Goal: Task Accomplishment & Management: Use online tool/utility

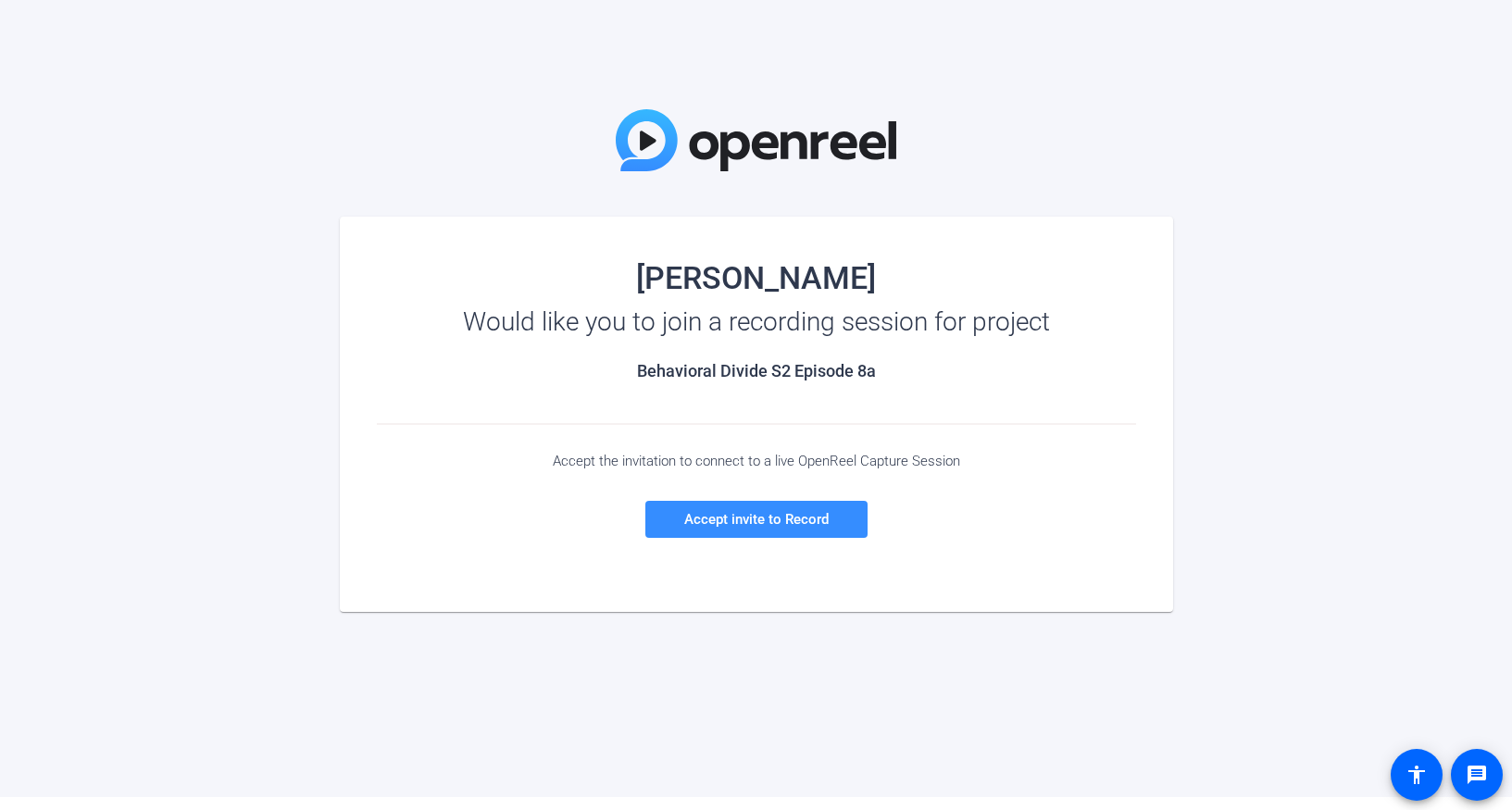
click at [1416, 86] on div "[PERSON_NAME] Would like you to join a recording session for project Behavioral…" at bounding box center [756, 399] width 1512 height 797
click at [708, 521] on span "Accept invite to Record" at bounding box center [756, 519] width 145 height 17
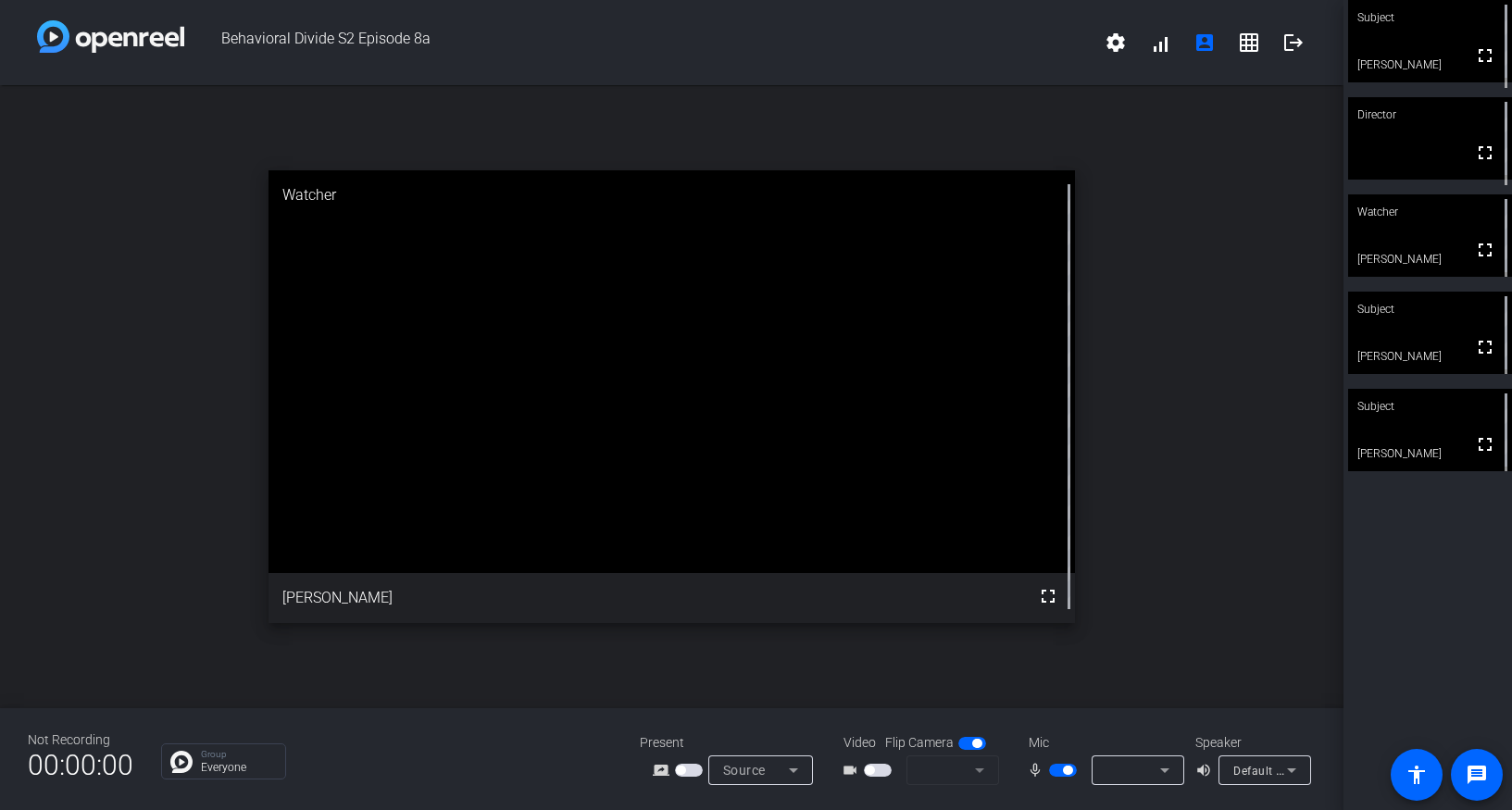
click at [981, 771] on mat-form-field at bounding box center [953, 771] width 93 height 30
click at [1166, 770] on icon at bounding box center [1165, 771] width 9 height 5
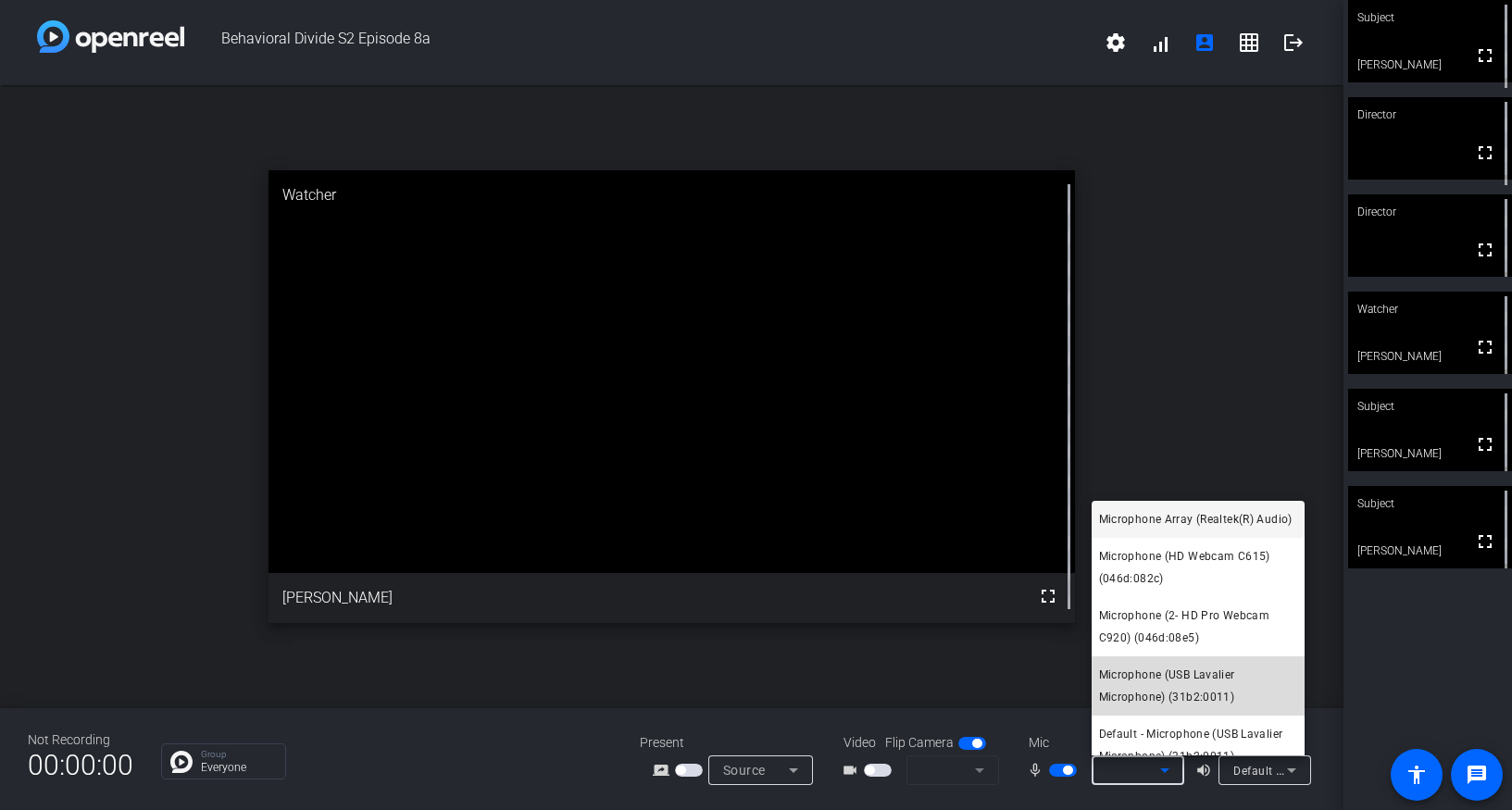
click at [1212, 706] on span "Microphone (USB Lavalier Microphone) (31b2:0011)" at bounding box center [1198, 686] width 198 height 44
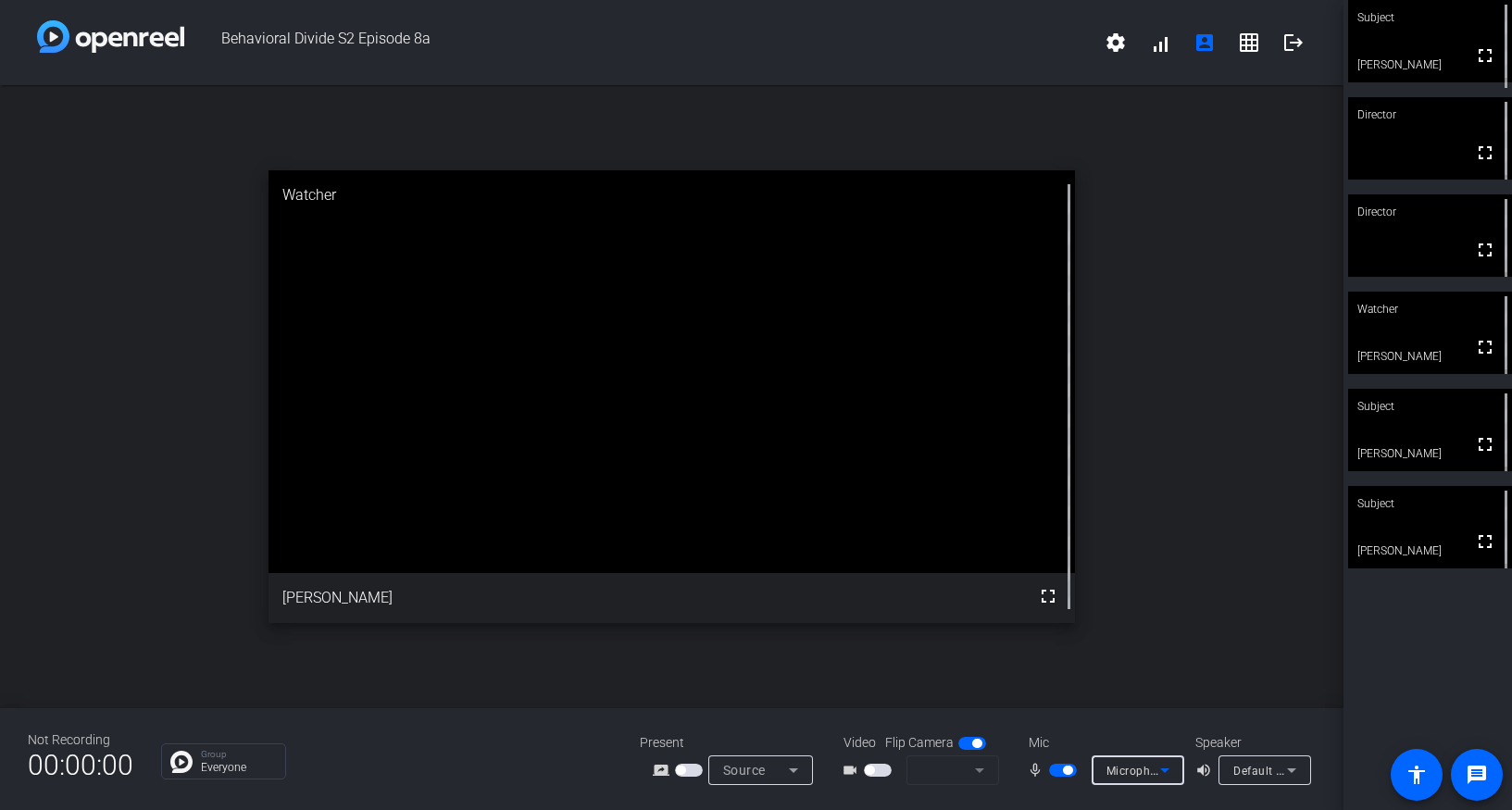
click at [1290, 768] on icon at bounding box center [1292, 770] width 23 height 23
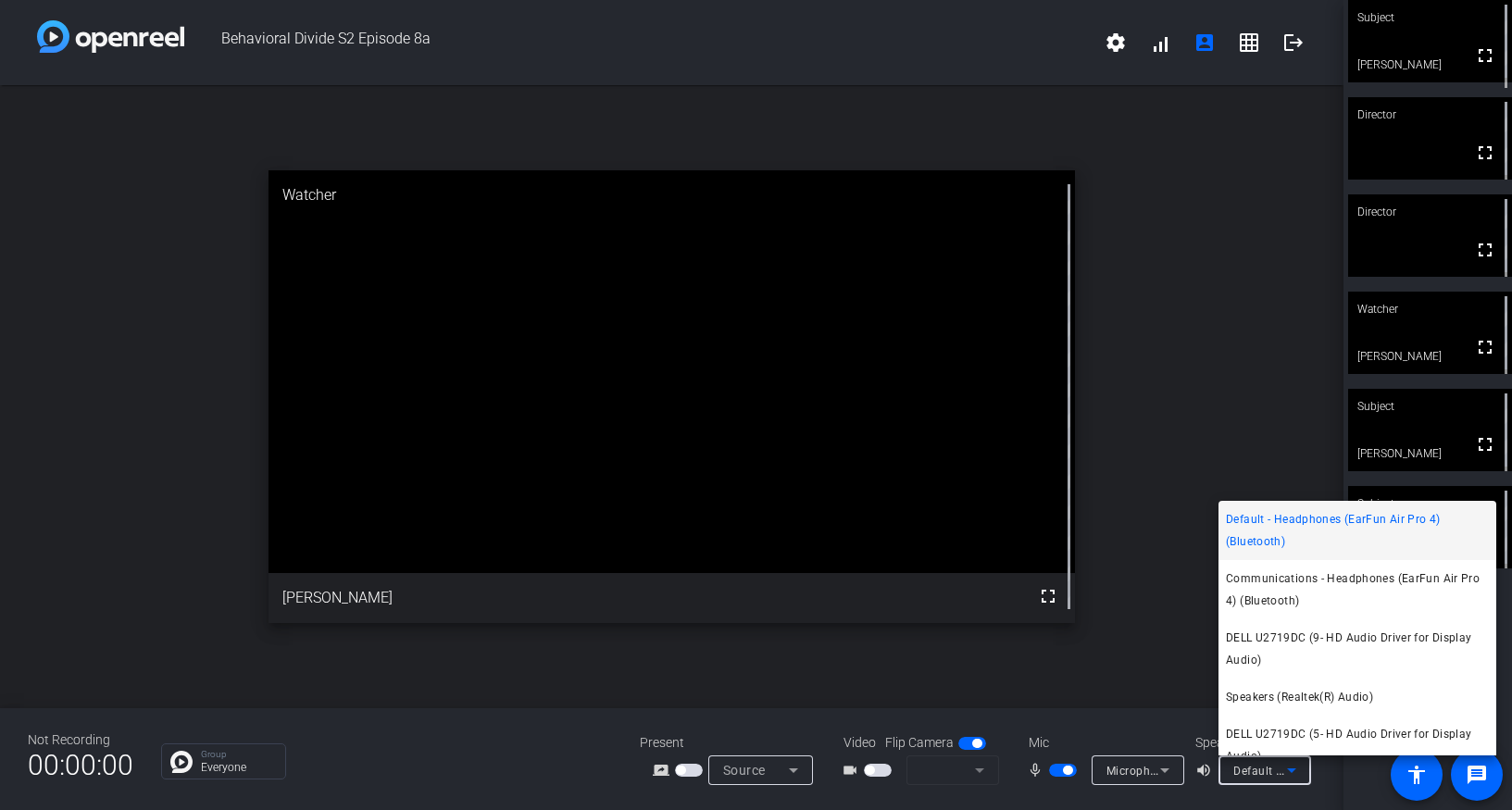
click at [1291, 766] on div at bounding box center [756, 405] width 1512 height 810
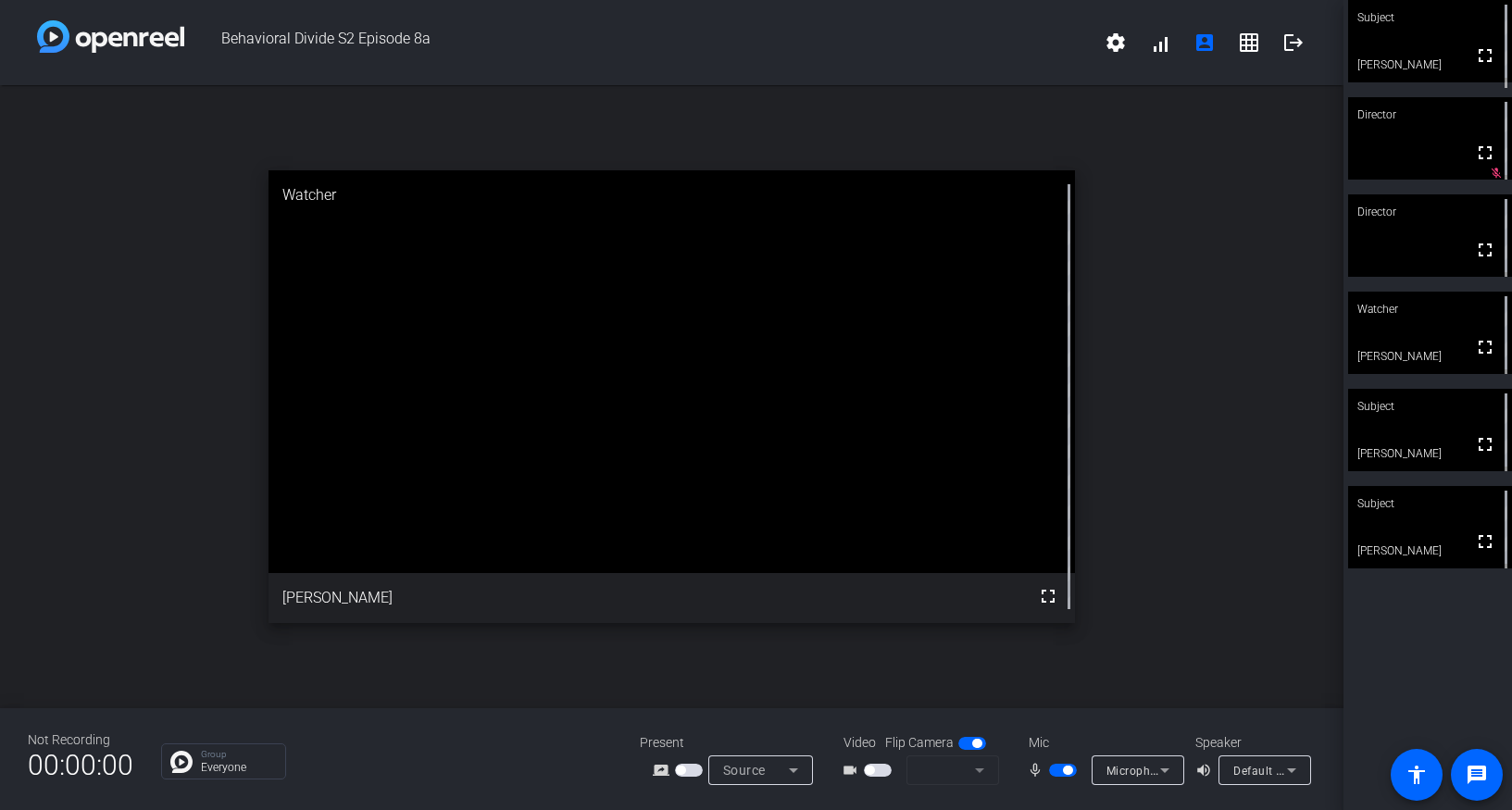
click at [976, 772] on mat-form-field at bounding box center [953, 771] width 93 height 30
click at [976, 778] on mat-form-field at bounding box center [953, 771] width 93 height 30
click at [976, 772] on mat-form-field at bounding box center [953, 771] width 93 height 30
click at [879, 768] on span "button" at bounding box center [878, 770] width 28 height 13
click at [1303, 769] on div "Default - Headphones (EarFun Air Pro 4) (Bluetooth)" at bounding box center [1265, 771] width 93 height 30
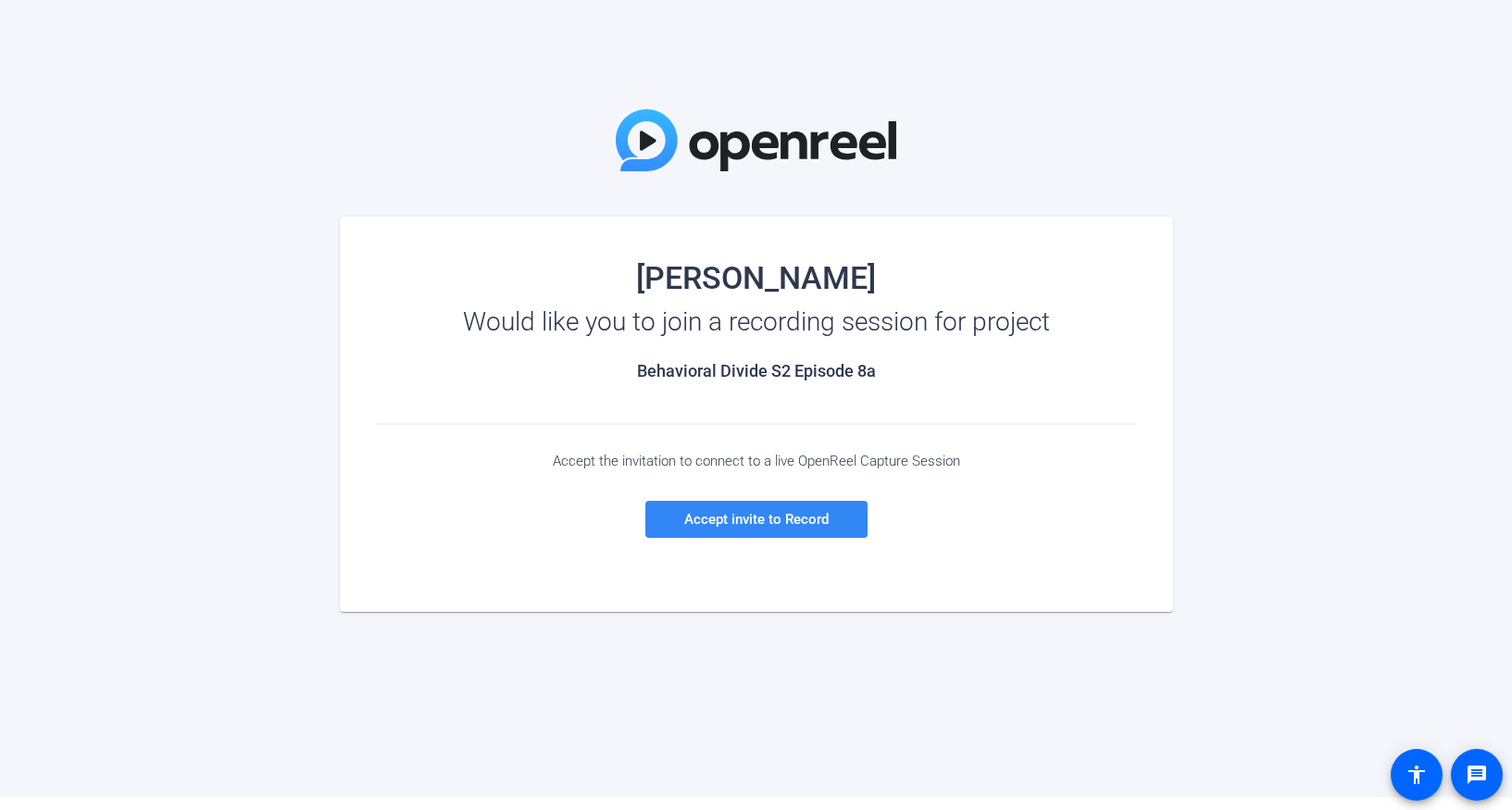
click at [720, 517] on span "Accept invite to Record" at bounding box center [756, 519] width 145 height 17
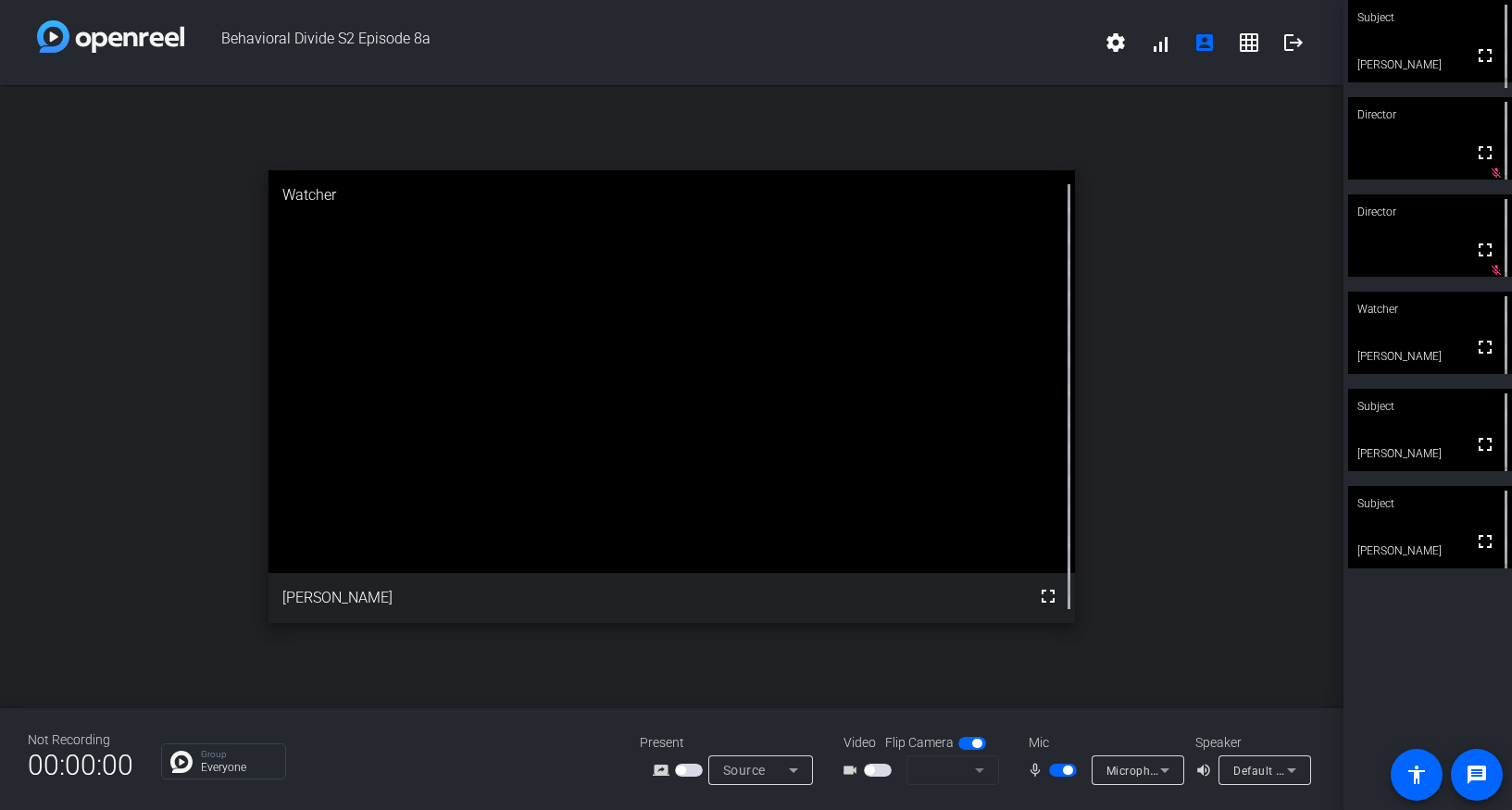
click at [877, 768] on span "button" at bounding box center [878, 770] width 28 height 13
click at [1168, 775] on icon at bounding box center [1165, 770] width 23 height 23
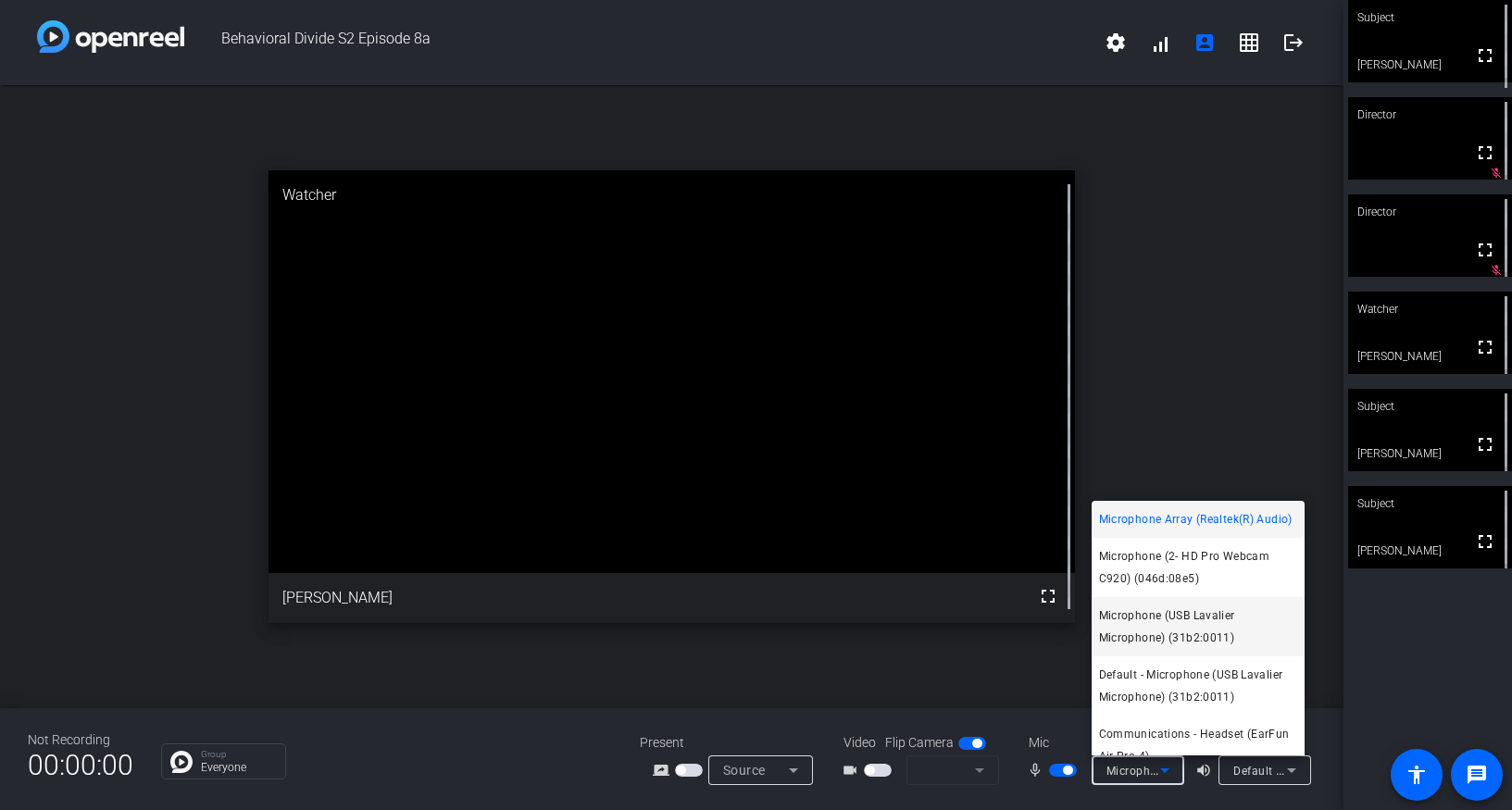
click at [1186, 638] on span "Microphone (USB Lavalier Microphone) (31b2:0011)" at bounding box center [1198, 626] width 198 height 44
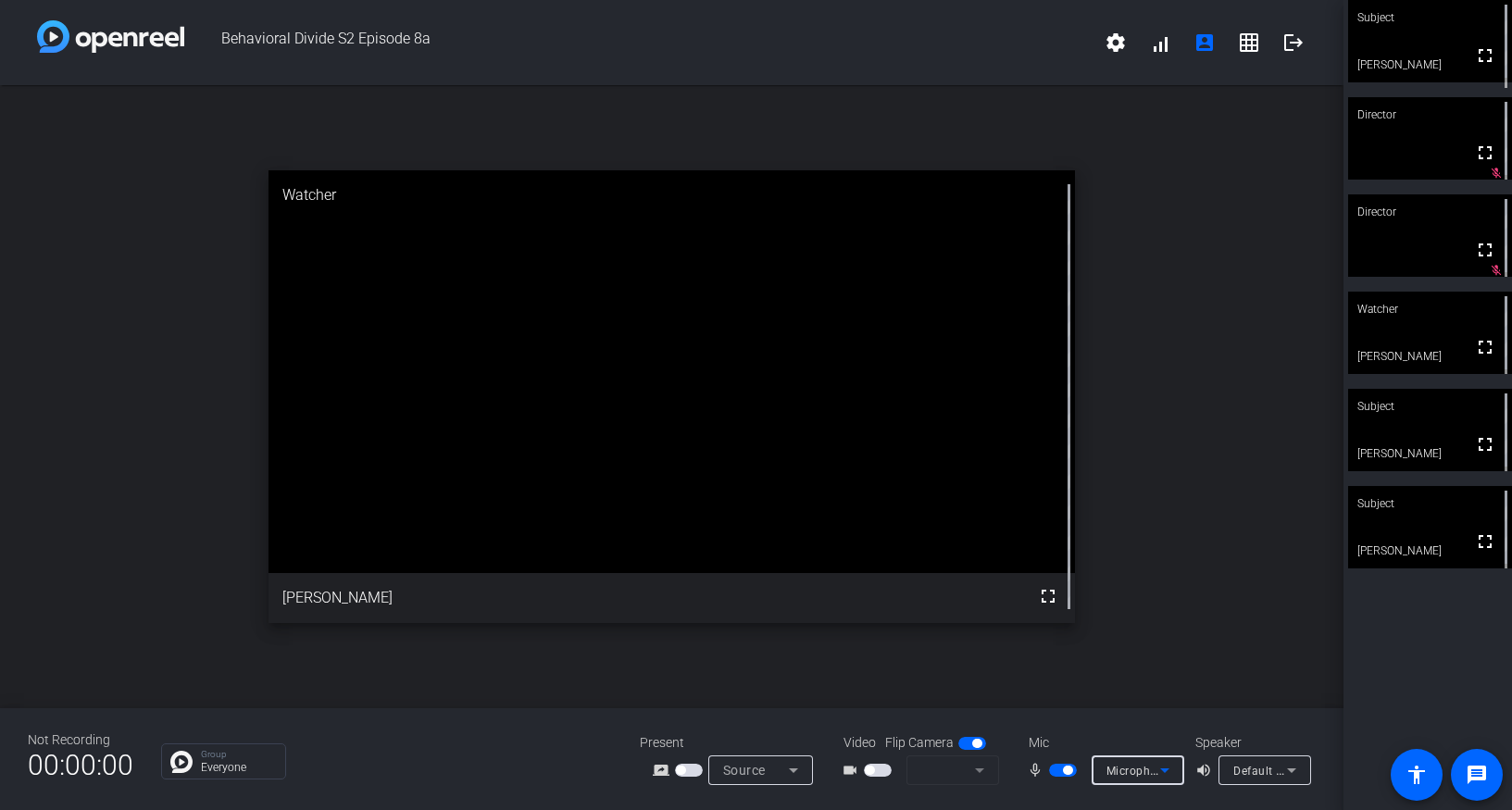
click at [1294, 771] on icon at bounding box center [1292, 770] width 23 height 23
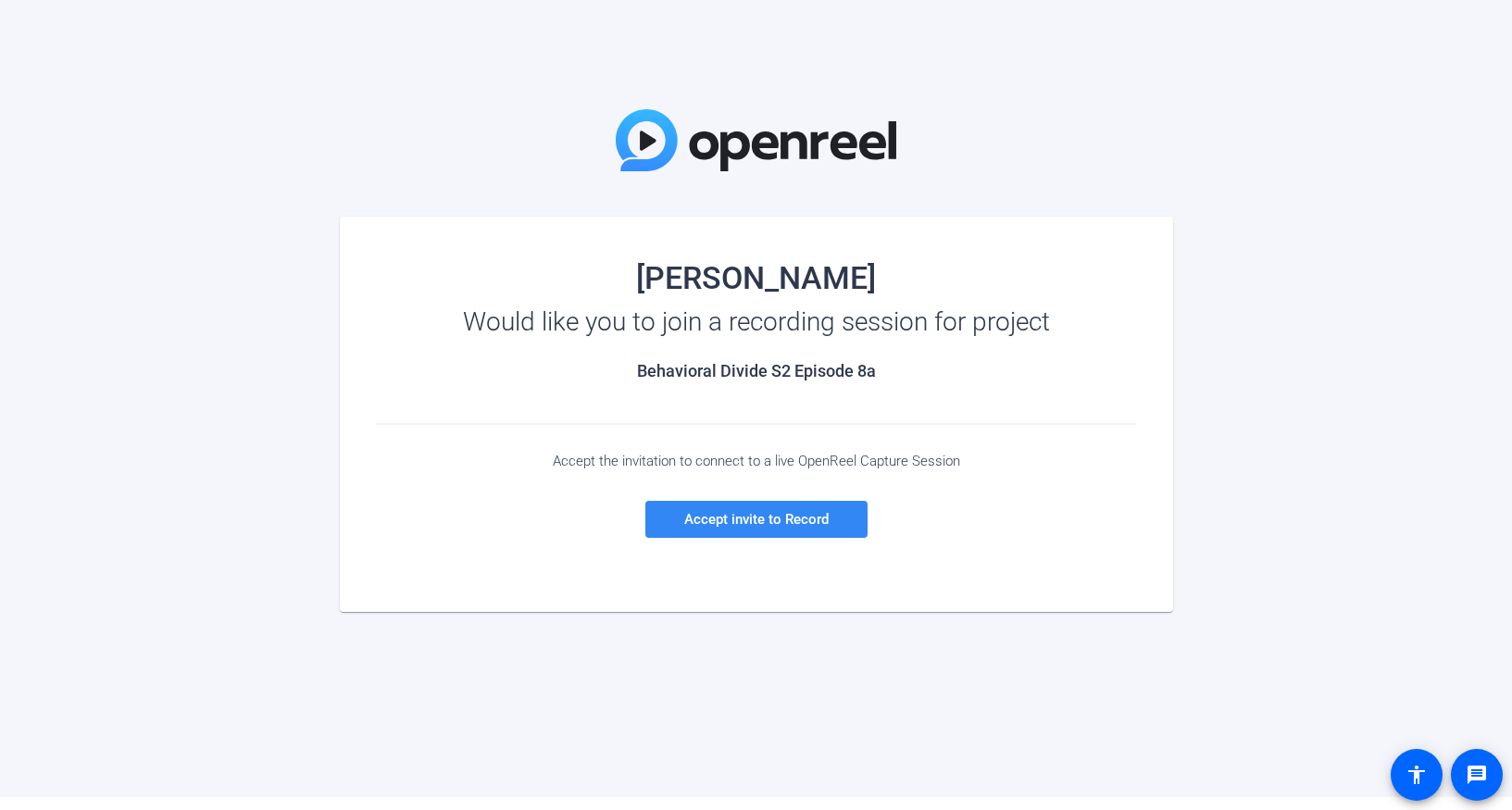
click at [725, 520] on span "Accept invite to Record" at bounding box center [756, 519] width 145 height 17
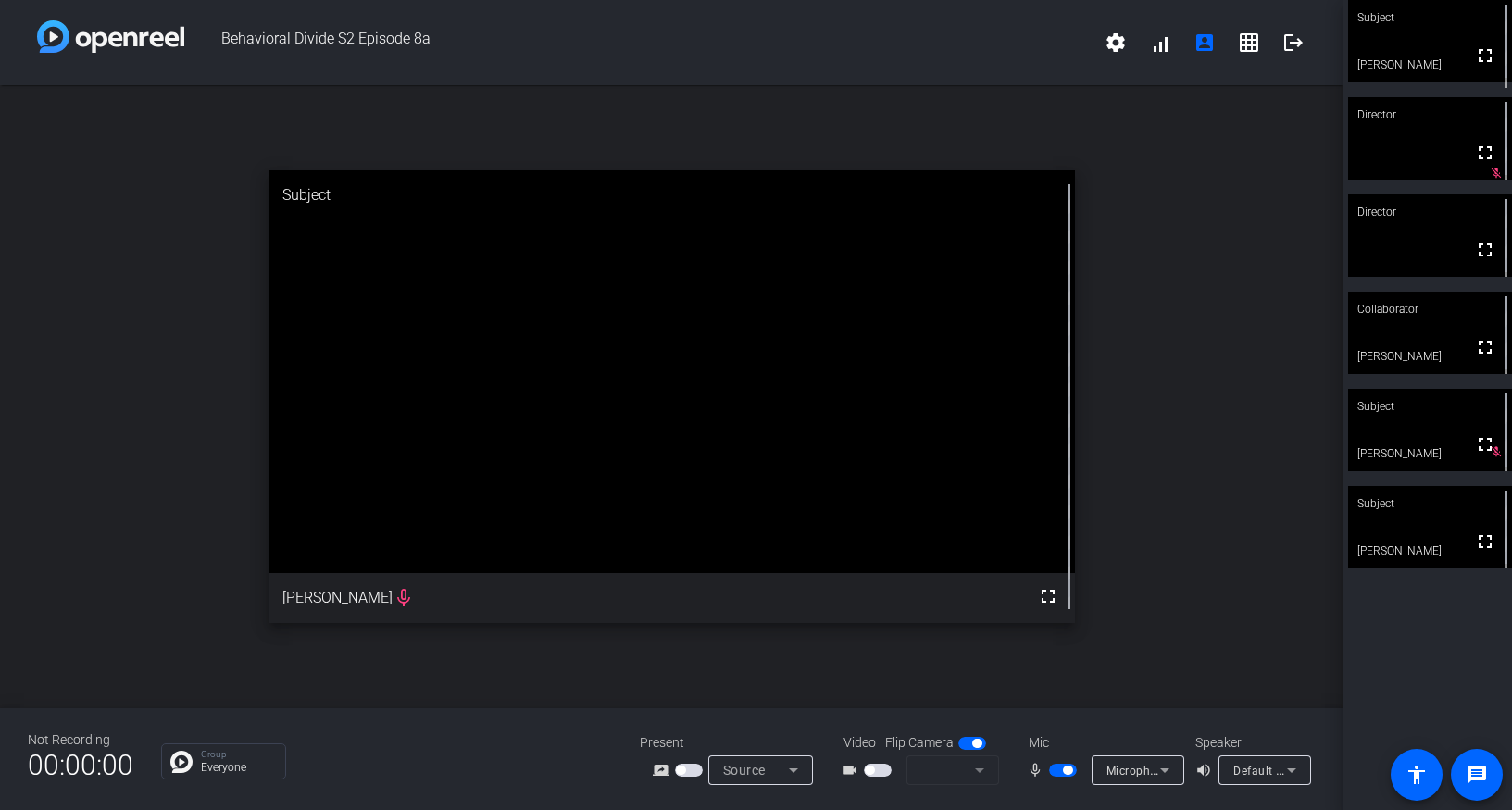
click at [885, 768] on span "button" at bounding box center [878, 770] width 28 height 13
click at [885, 773] on span "button" at bounding box center [878, 770] width 28 height 13
click at [977, 770] on mat-form-field at bounding box center [953, 771] width 93 height 30
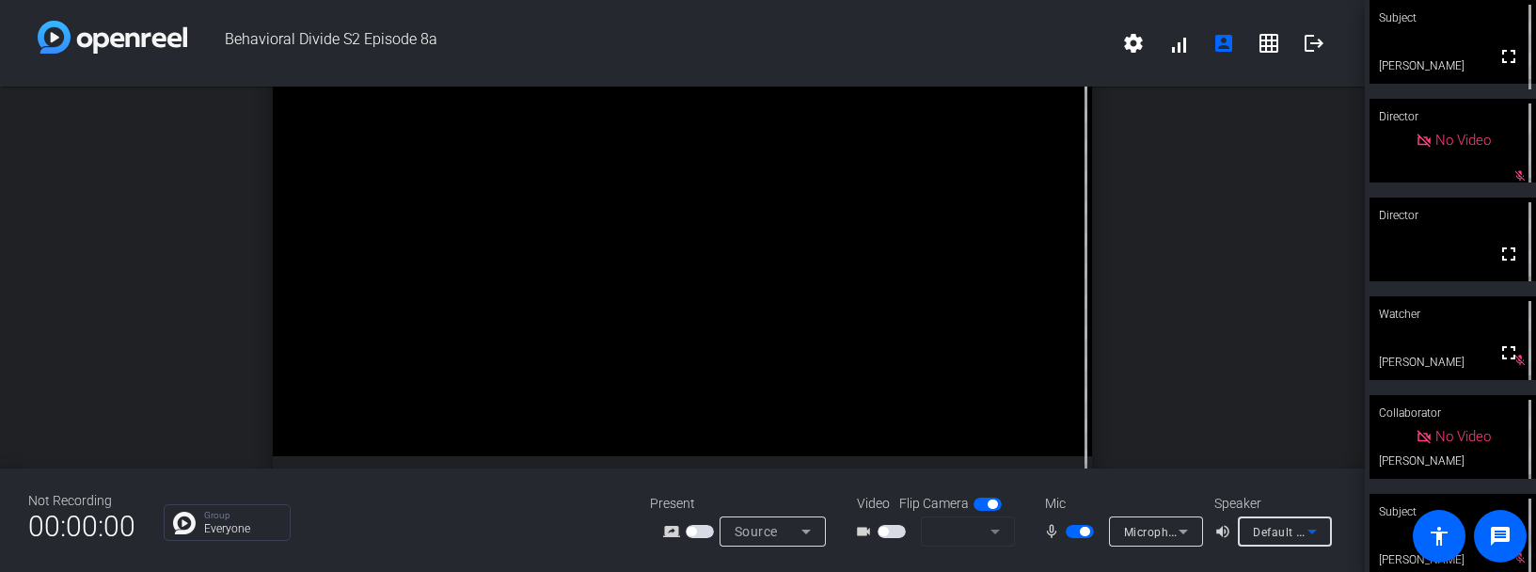
click at [1314, 531] on icon at bounding box center [1312, 531] width 23 height 23
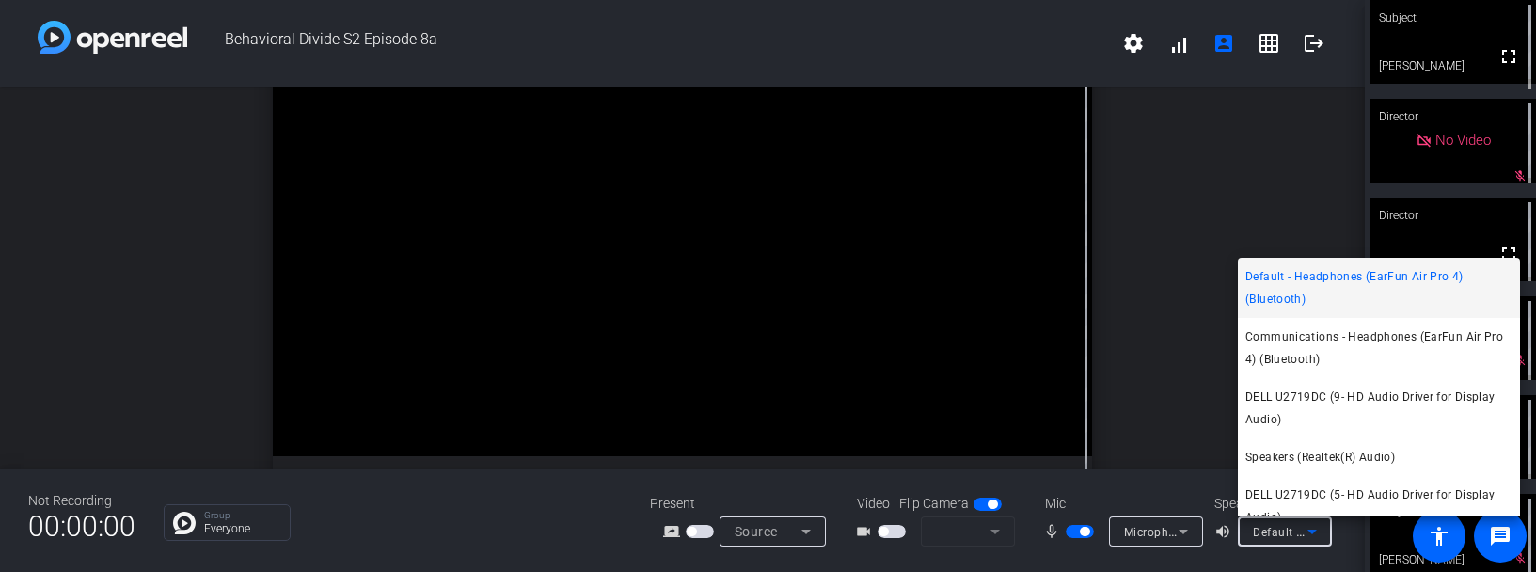
click at [1314, 531] on div at bounding box center [768, 286] width 1536 height 572
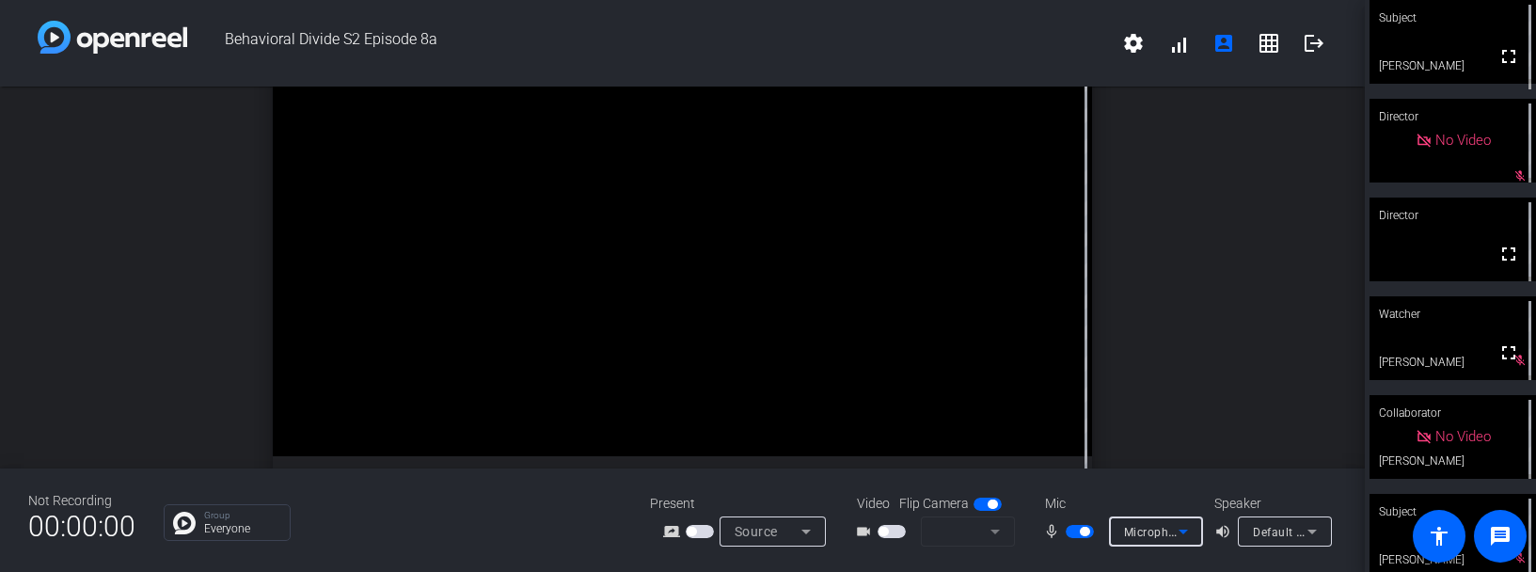
click at [1185, 534] on icon at bounding box center [1183, 531] width 23 height 23
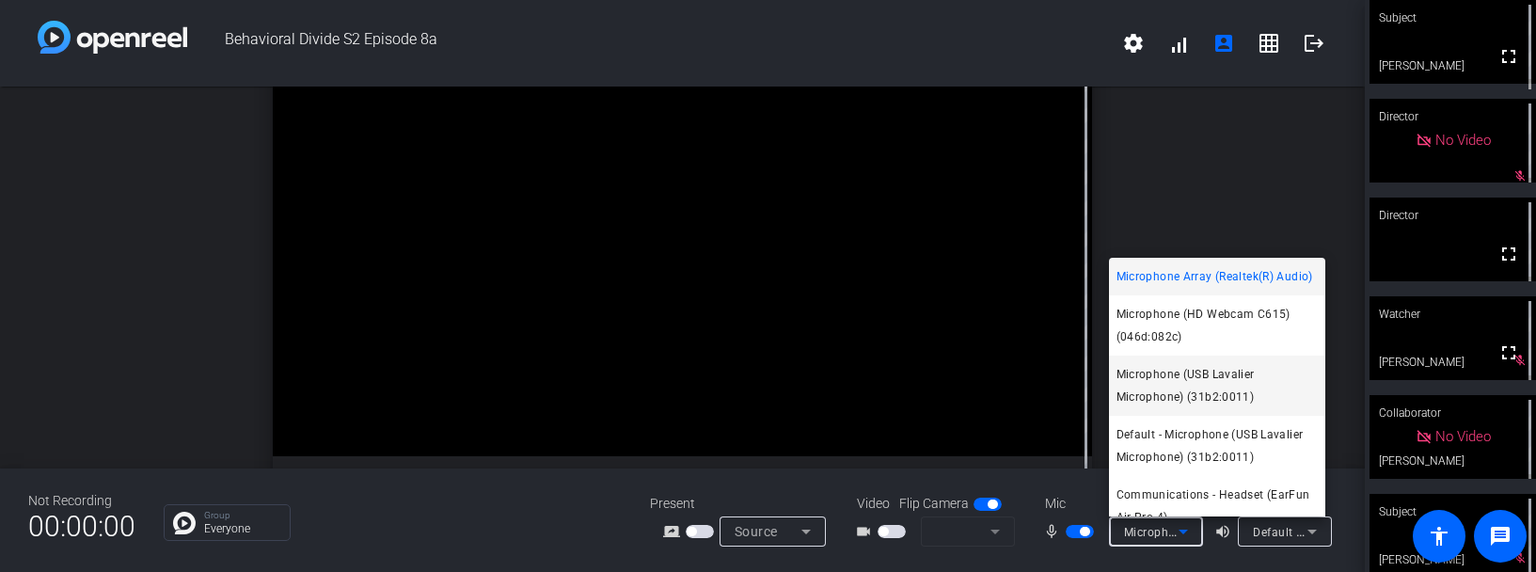
click at [1173, 392] on span "Microphone (USB Lavalier Microphone) (31b2:0011)" at bounding box center [1217, 385] width 201 height 45
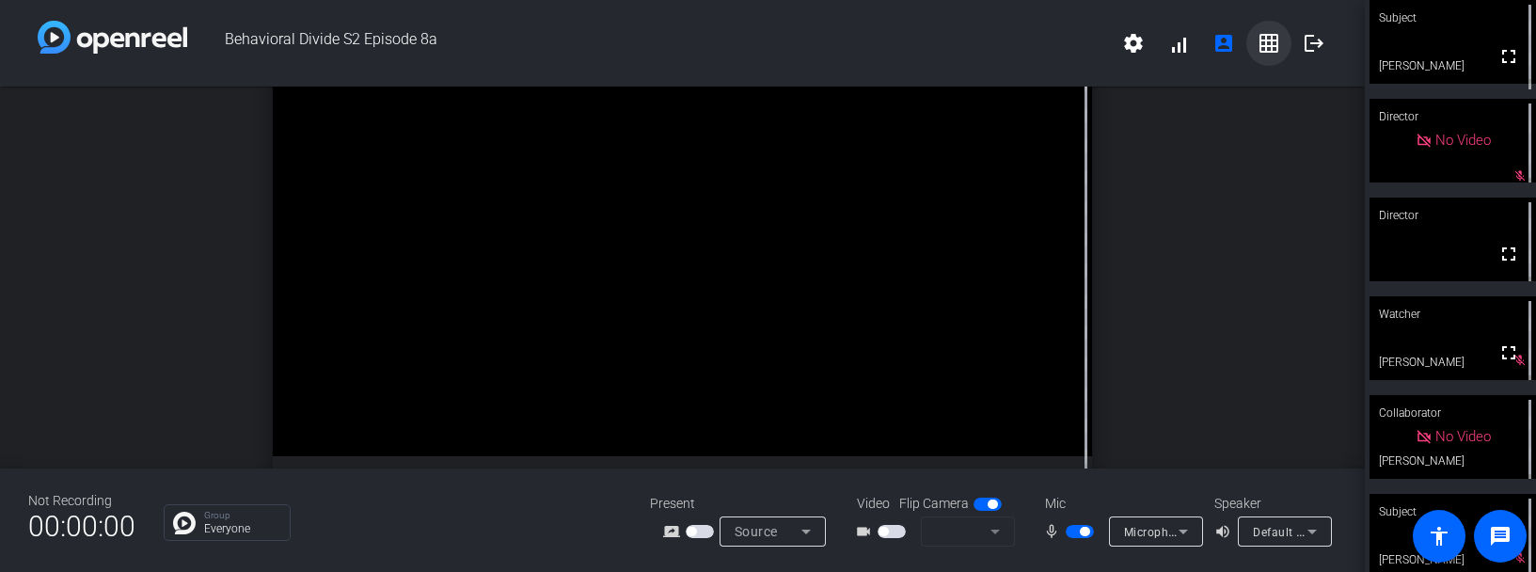
click at [1267, 45] on mat-icon "grid_on" at bounding box center [1269, 43] width 23 height 23
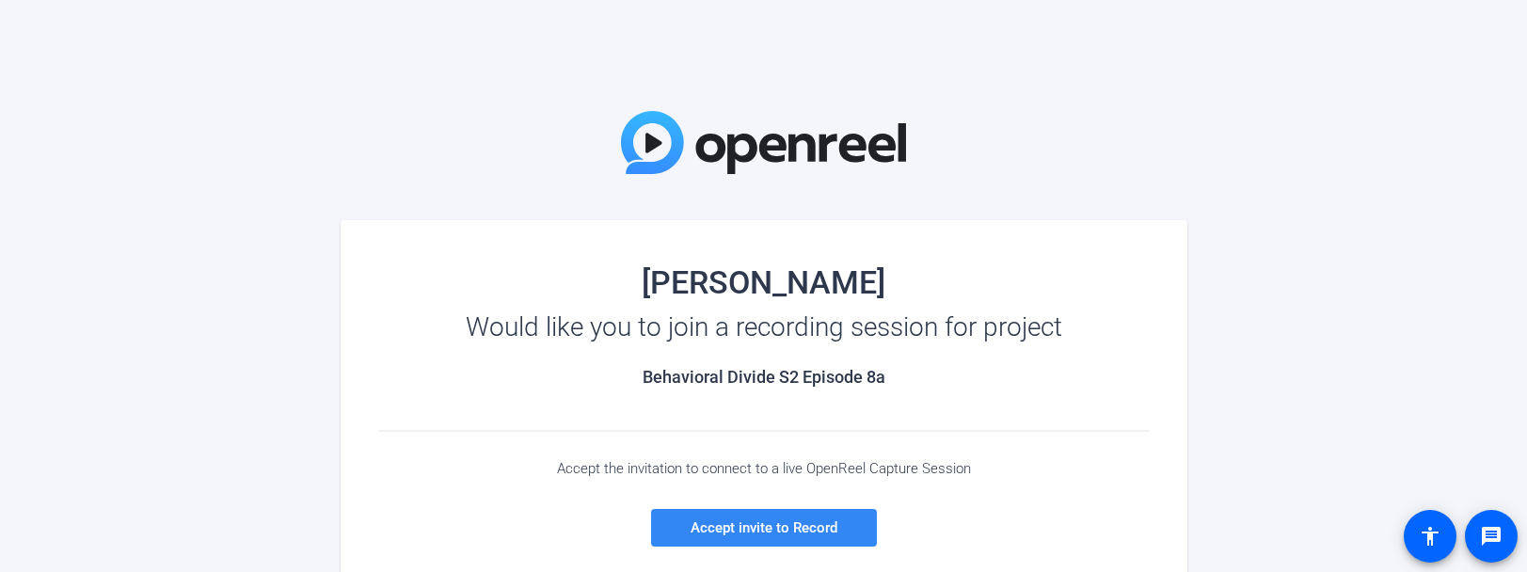
click at [799, 526] on span "Accept invite to Record" at bounding box center [764, 527] width 147 height 17
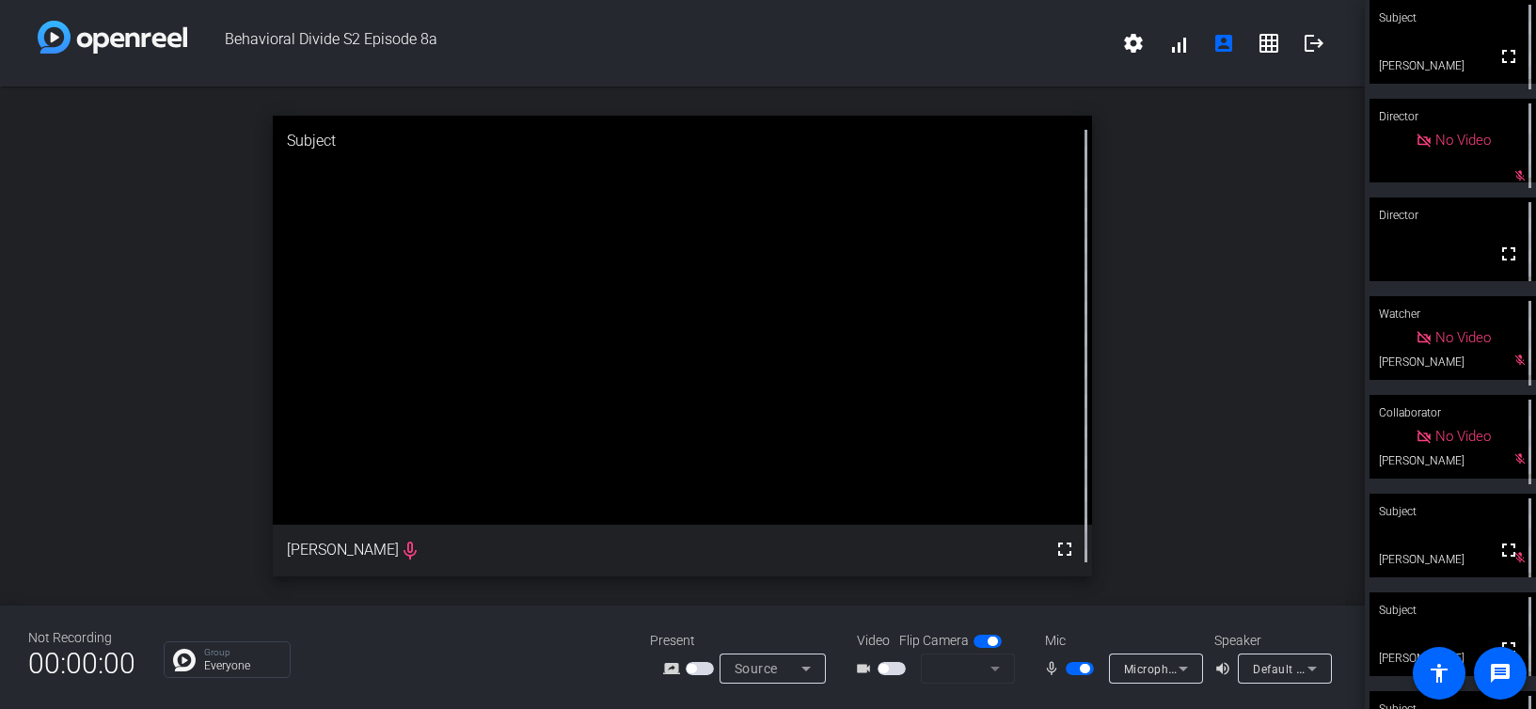
click at [1317, 571] on icon at bounding box center [1312, 669] width 23 height 23
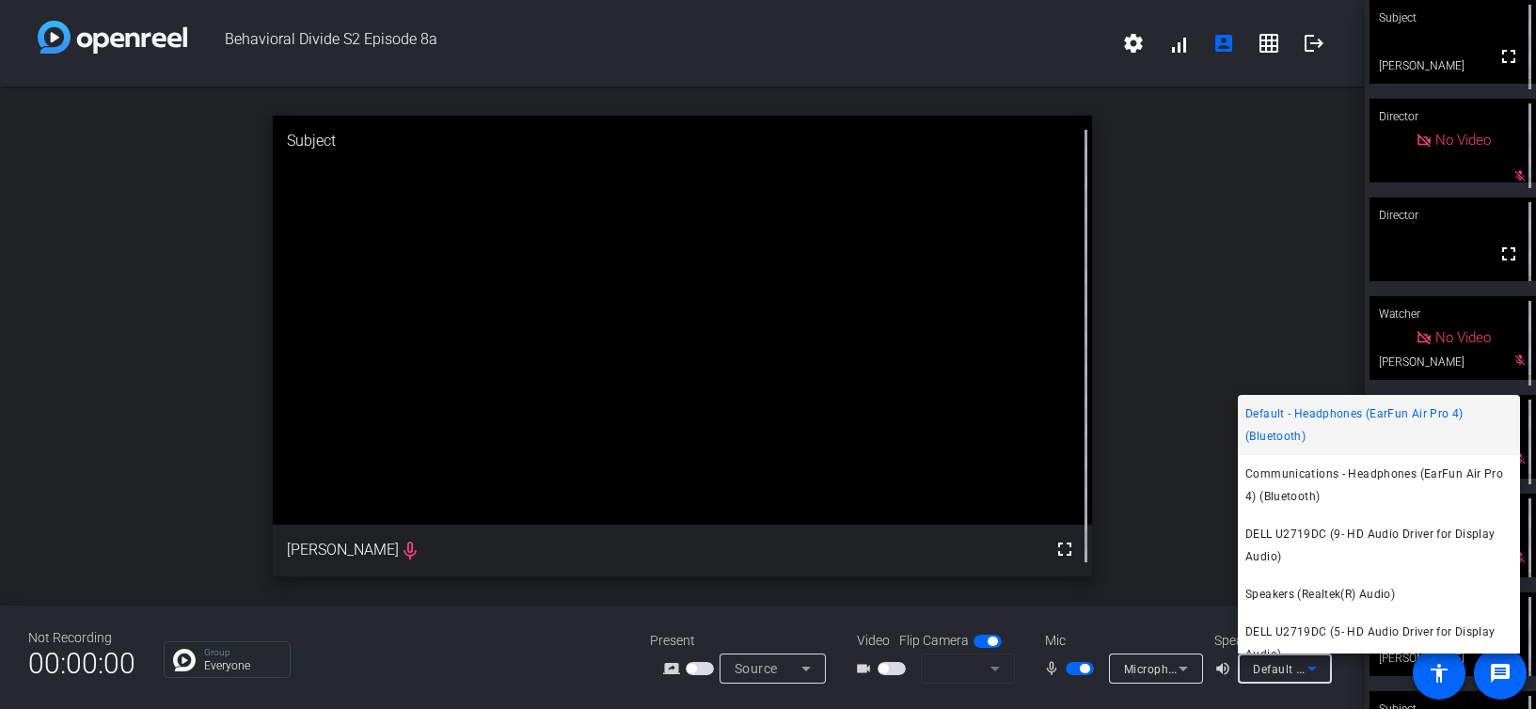
click at [1318, 571] on div at bounding box center [768, 354] width 1536 height 709
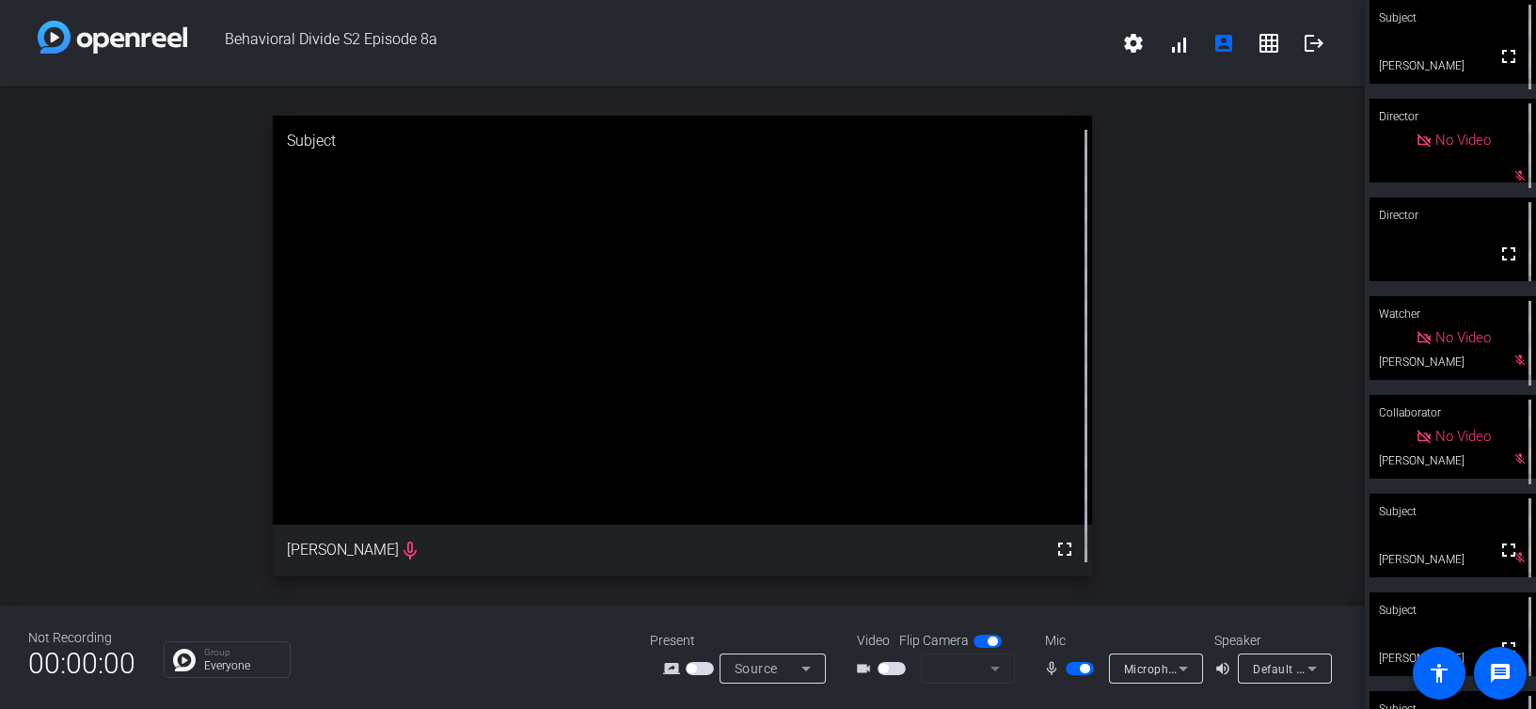
click at [1189, 571] on icon at bounding box center [1183, 669] width 23 height 23
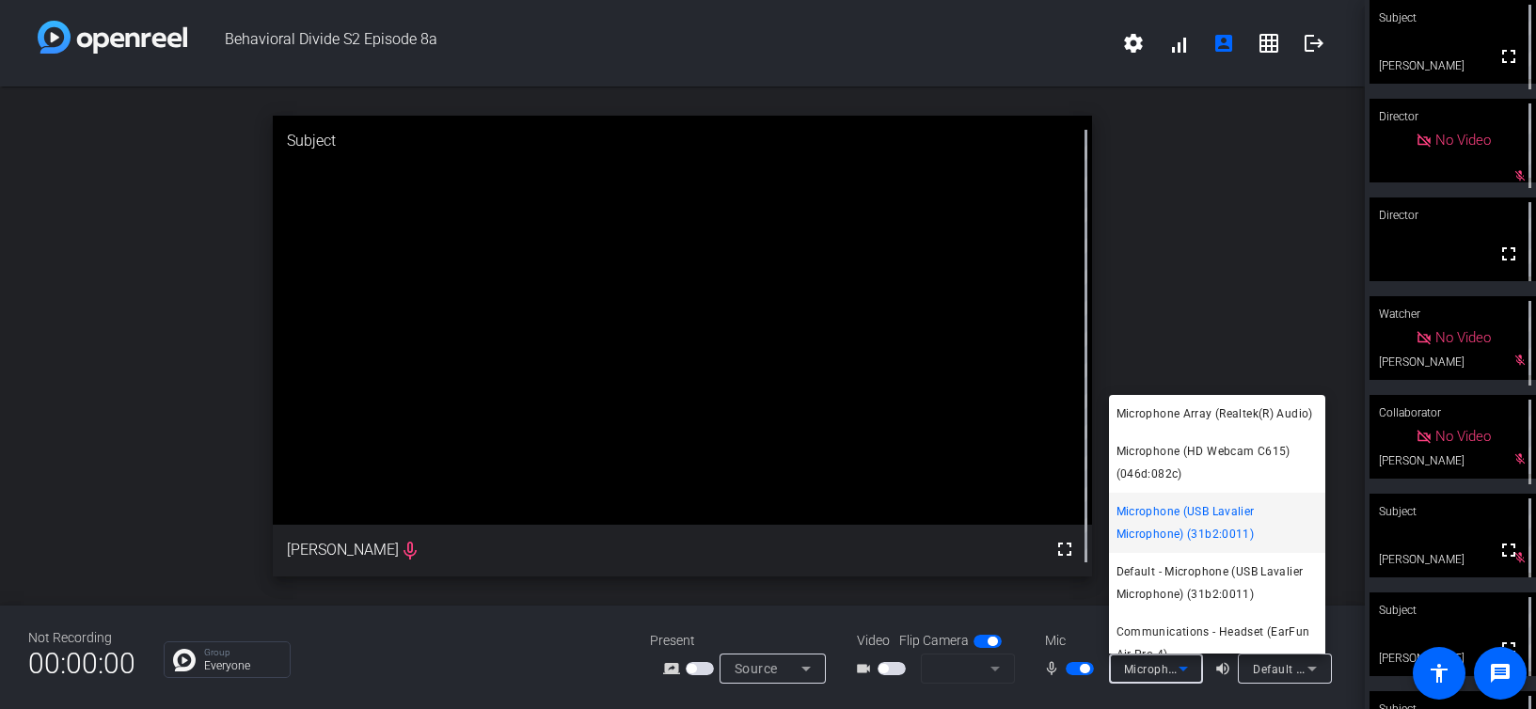
click at [1188, 571] on div at bounding box center [768, 354] width 1536 height 709
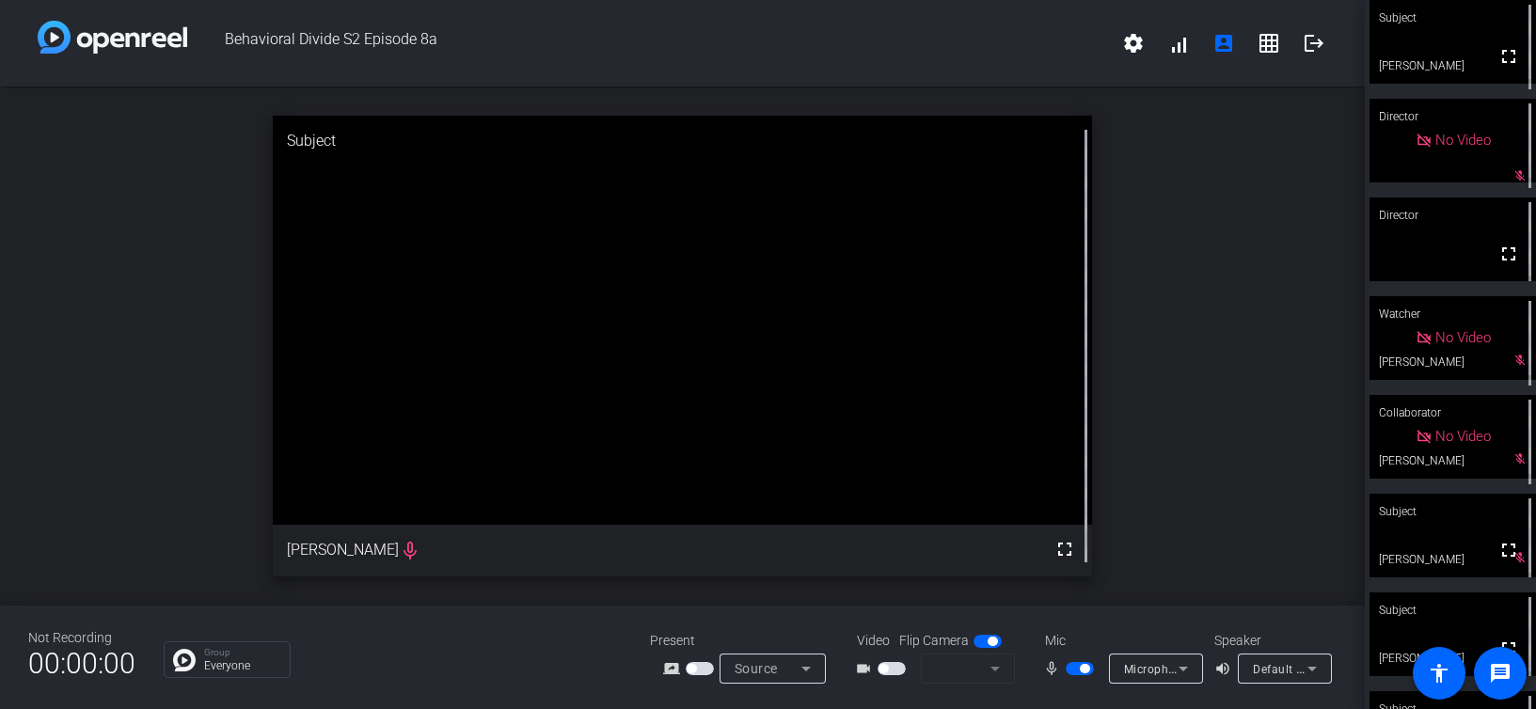
click at [995, 571] on mat-form-field at bounding box center [968, 669] width 94 height 30
click at [895, 571] on span "button" at bounding box center [892, 668] width 28 height 13
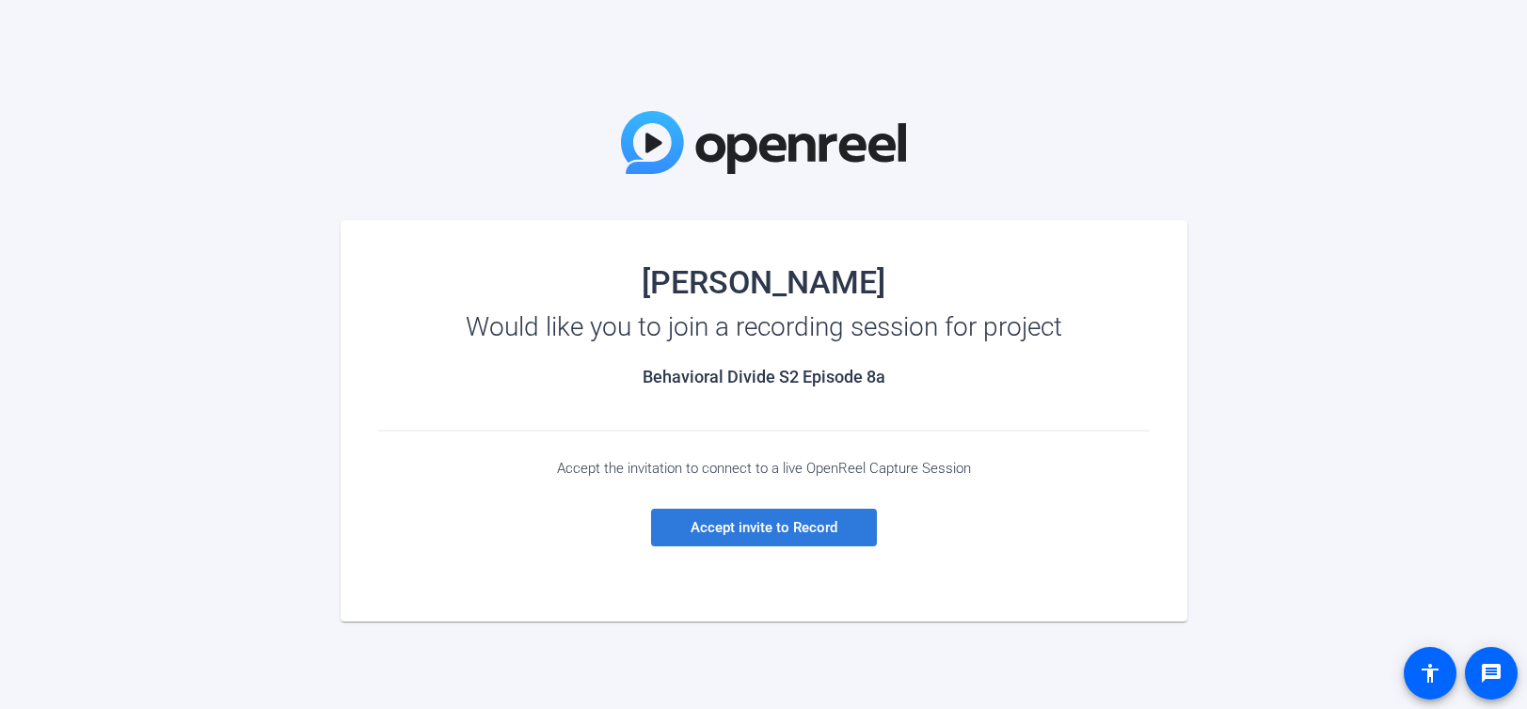
click at [714, 526] on span "Accept invite to Record" at bounding box center [764, 527] width 147 height 17
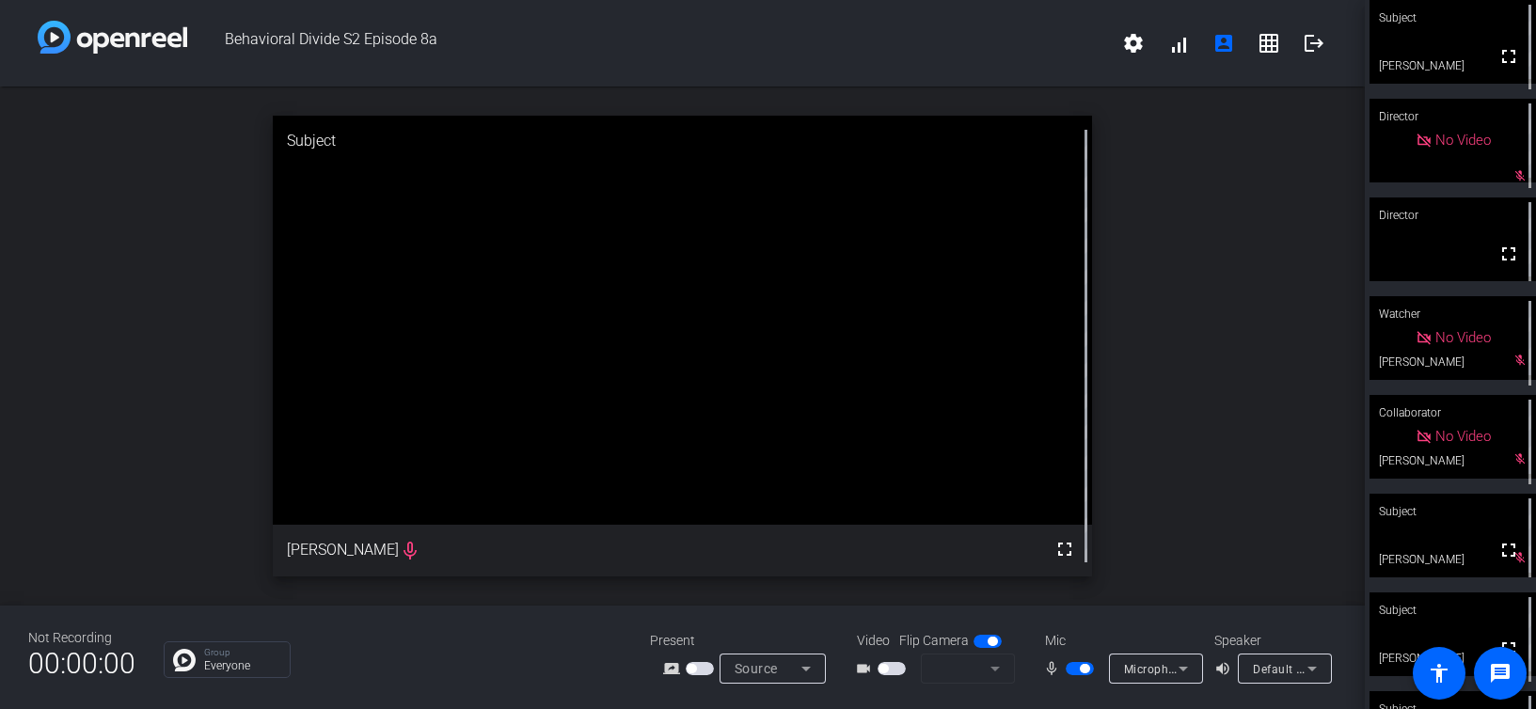
click at [1262, 44] on mat-icon "grid_on" at bounding box center [1269, 43] width 23 height 23
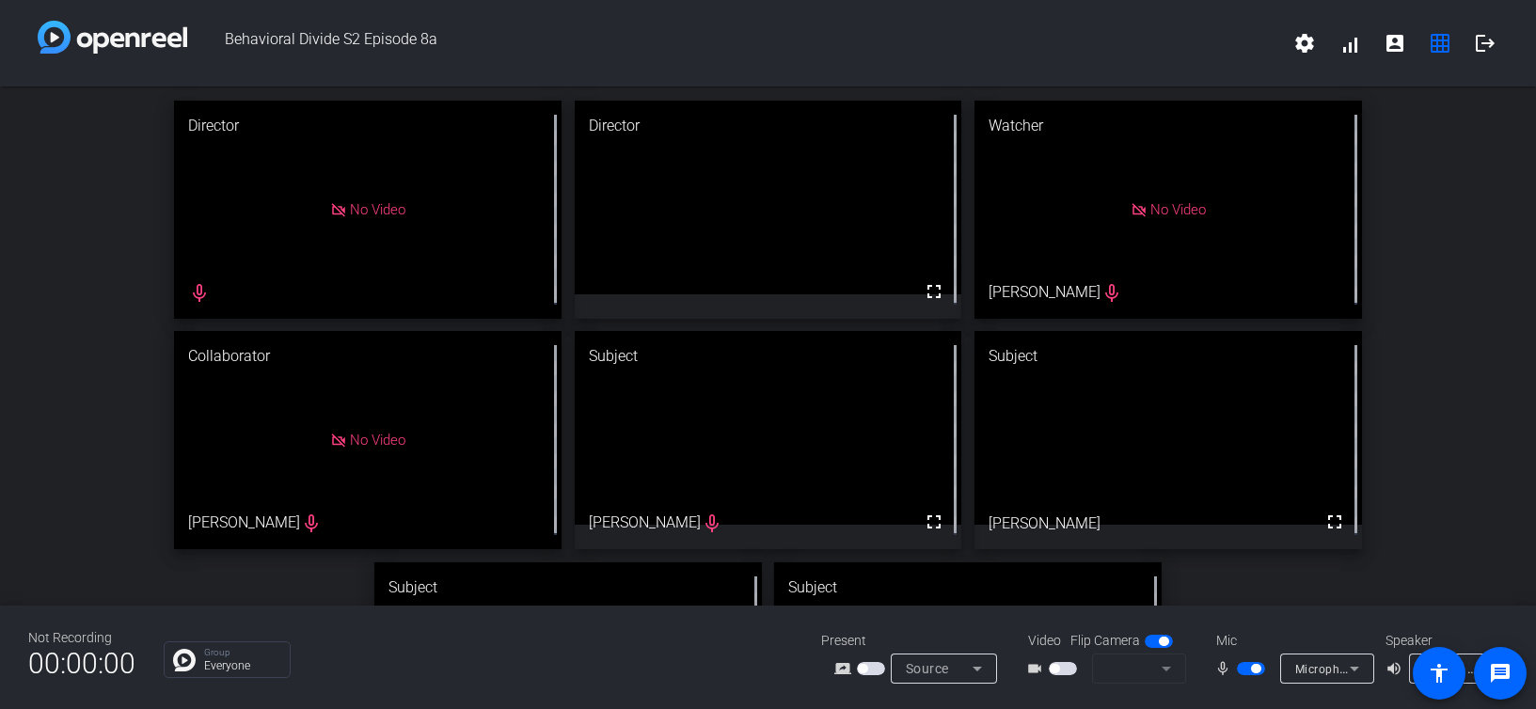
click at [1355, 673] on icon at bounding box center [1355, 669] width 23 height 23
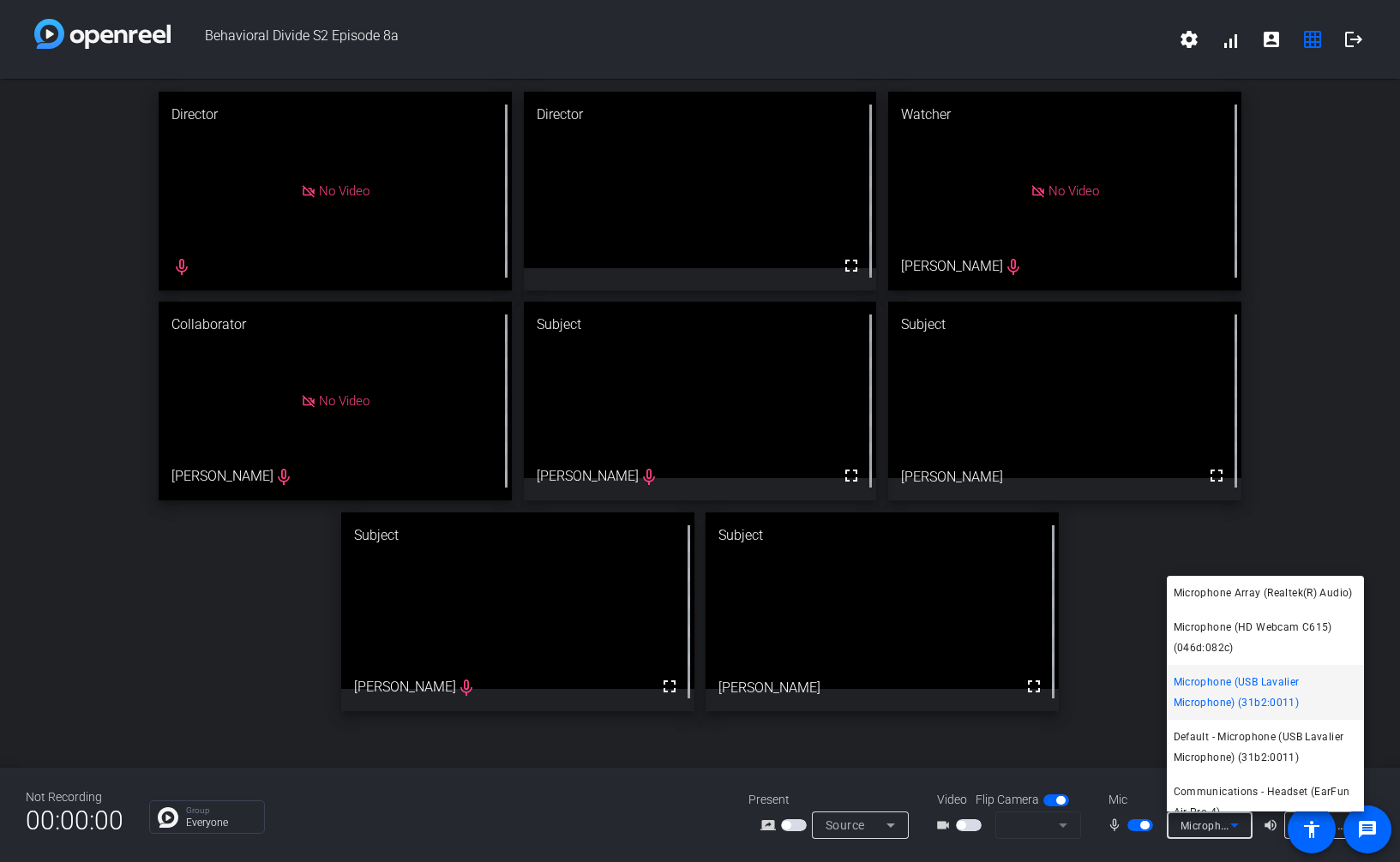
click at [1224, 645] on span "Microphone (USB Lavalier Microphone) (31b2:0011)" at bounding box center [1265, 693] width 183 height 41
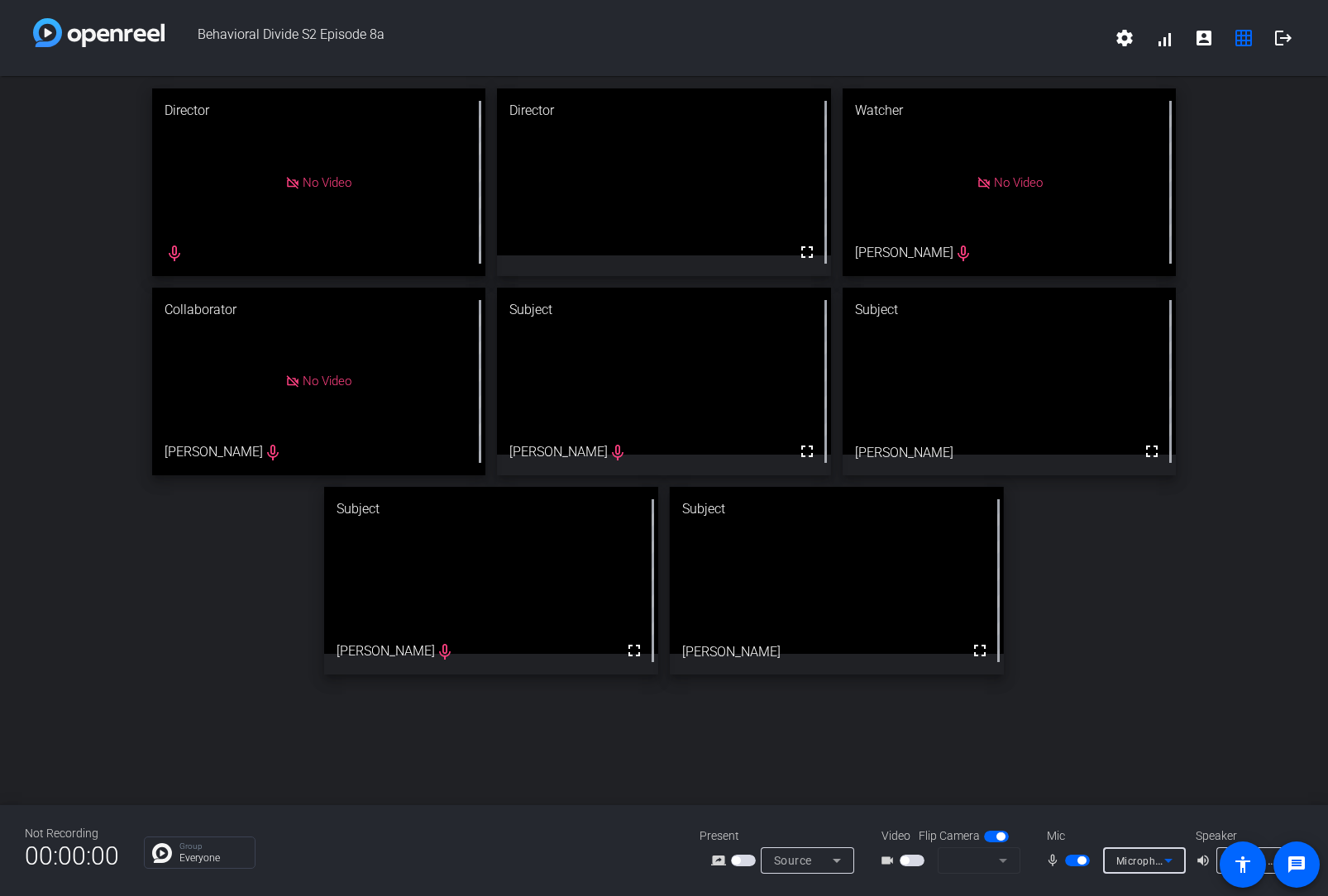
click at [1270, 622] on div "Default - Headphones (EarFun Air Pro 4) (Bluetooth)" at bounding box center [1253, 861] width 48 height 21
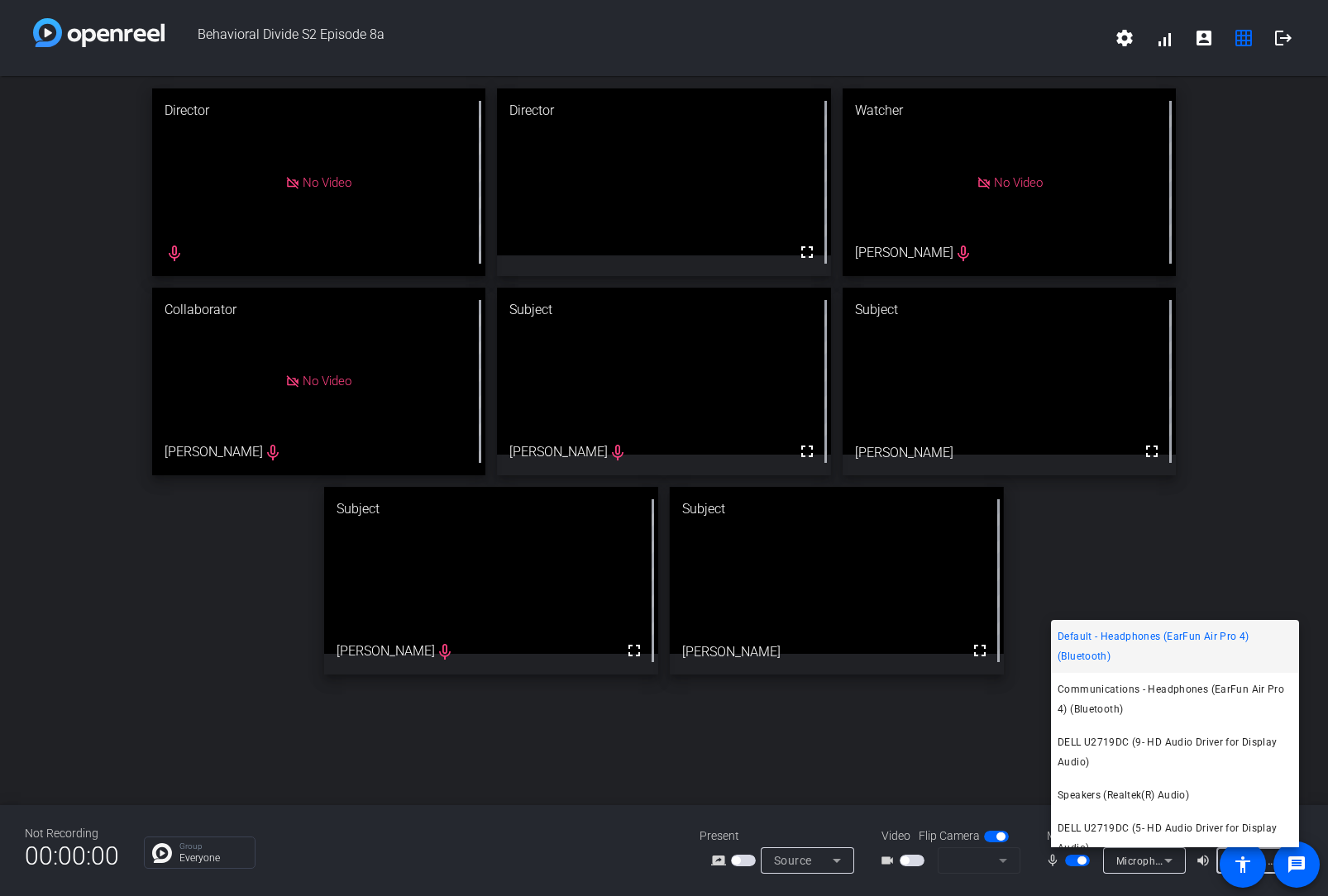
click at [1179, 622] on span "Default - Headphones (EarFun Air Pro 4) (Bluetooth)" at bounding box center [1174, 646] width 235 height 40
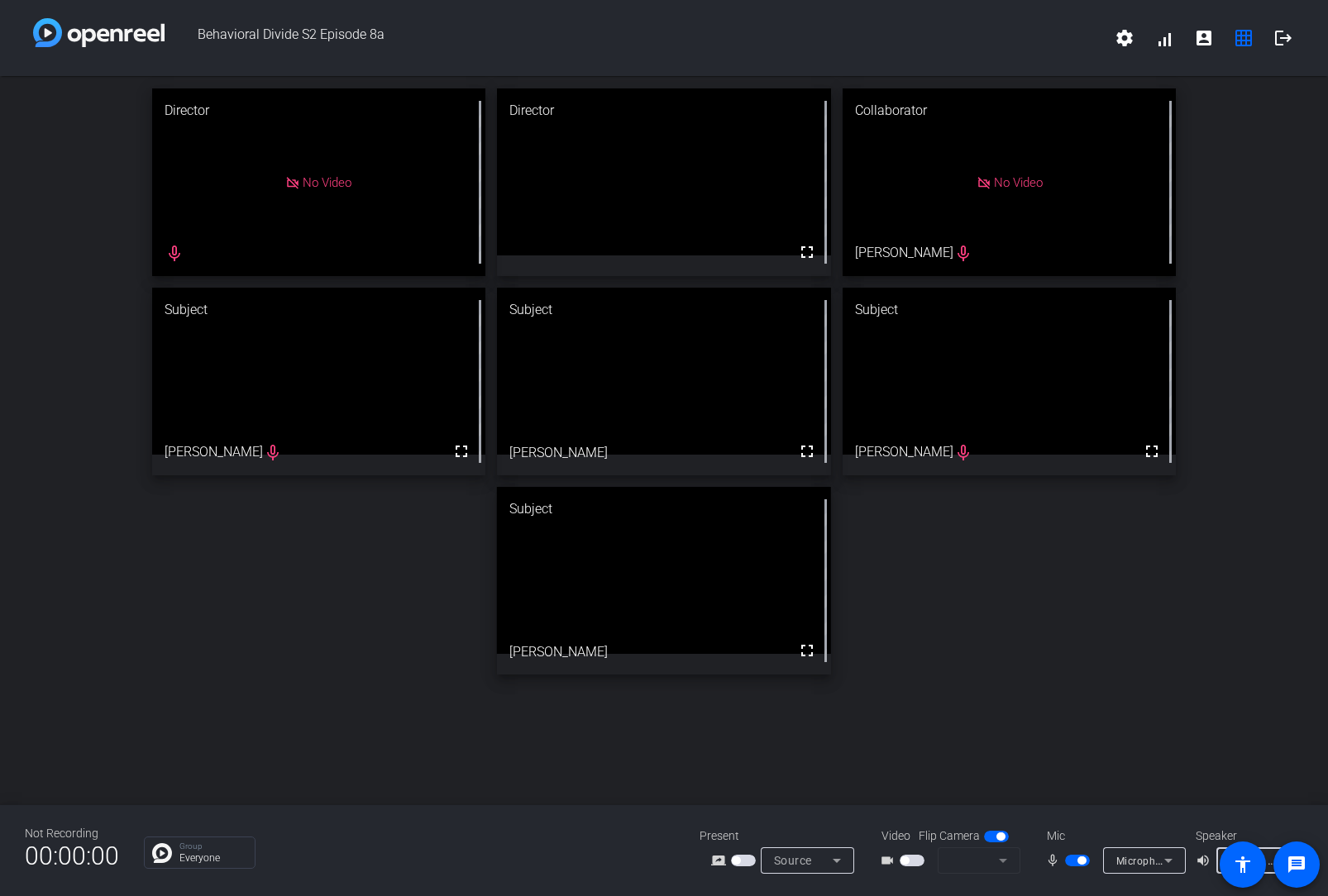
click at [984, 622] on span "button" at bounding box center [997, 836] width 25 height 11
click at [1001, 622] on span "button" at bounding box center [997, 836] width 25 height 11
click at [1006, 622] on mat-form-field at bounding box center [979, 860] width 83 height 26
click at [915, 622] on span "button" at bounding box center [912, 860] width 25 height 11
